Goal: Information Seeking & Learning: Learn about a topic

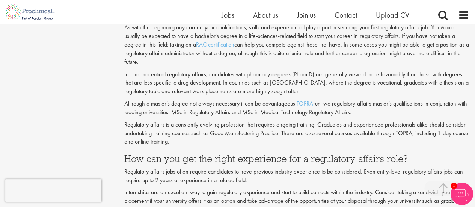
scroll to position [709, 0]
click at [276, 142] on p "Regulatory affairs is a constantly evolving profession that requires ongoing tr…" at bounding box center [296, 134] width 345 height 26
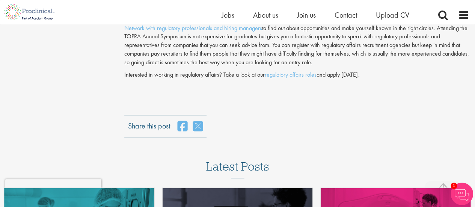
scroll to position [1783, 0]
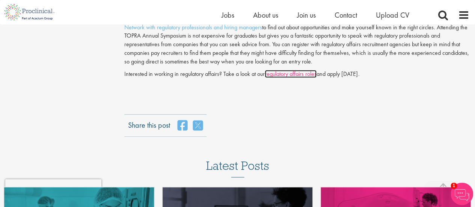
click at [278, 74] on link "regulatory affairs roles" at bounding box center [291, 74] width 52 height 8
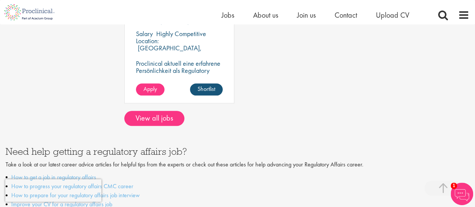
scroll to position [358, 0]
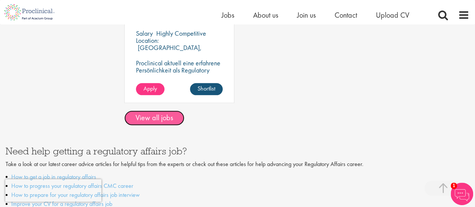
click at [176, 115] on link "View all jobs" at bounding box center [154, 117] width 60 height 15
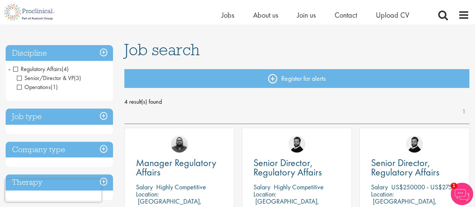
scroll to position [41, 0]
